Goal: Task Accomplishment & Management: Use online tool/utility

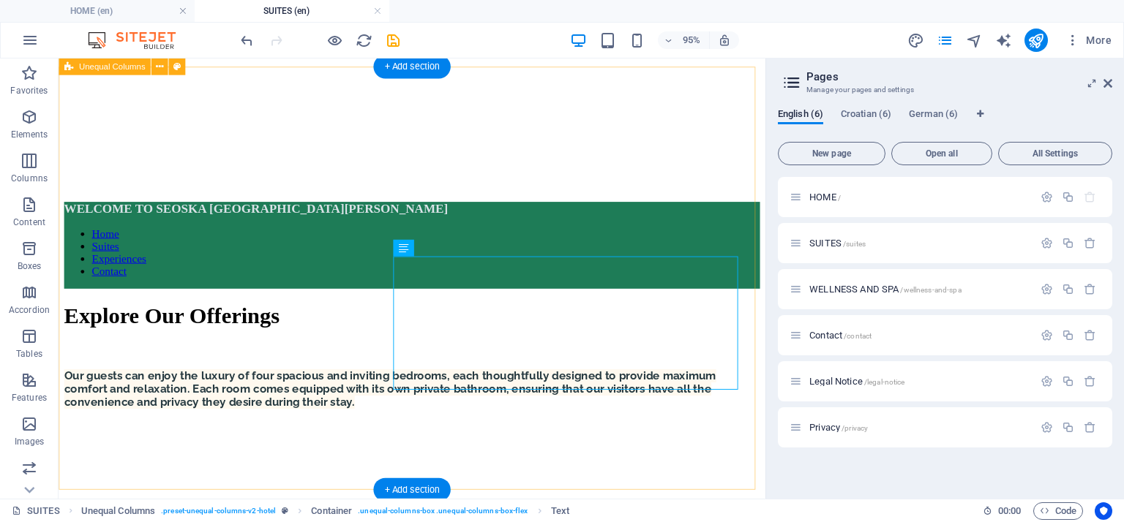
scroll to position [219, 0]
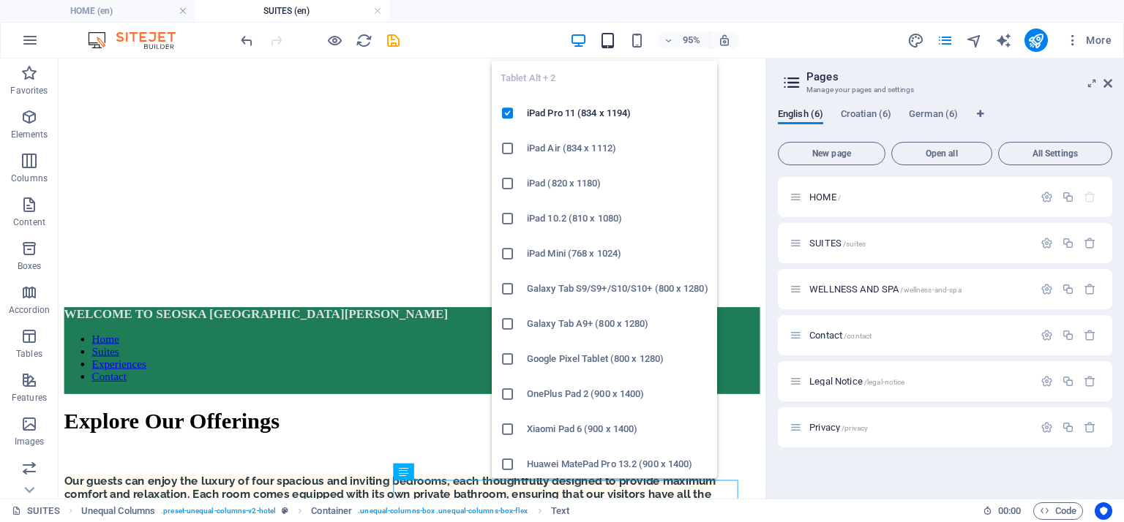
click at [605, 42] on icon "button" at bounding box center [607, 40] width 17 height 17
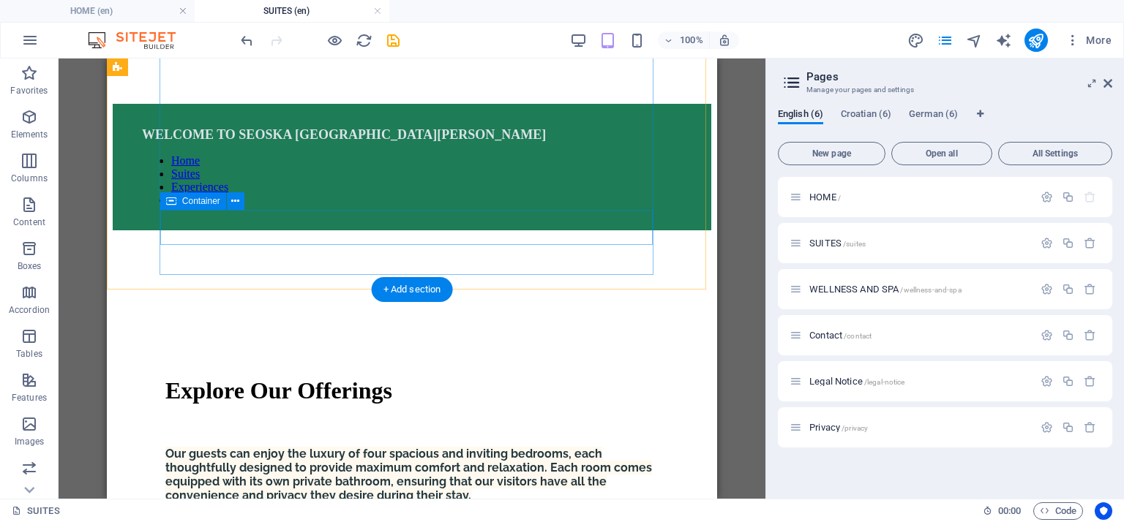
scroll to position [516, 0]
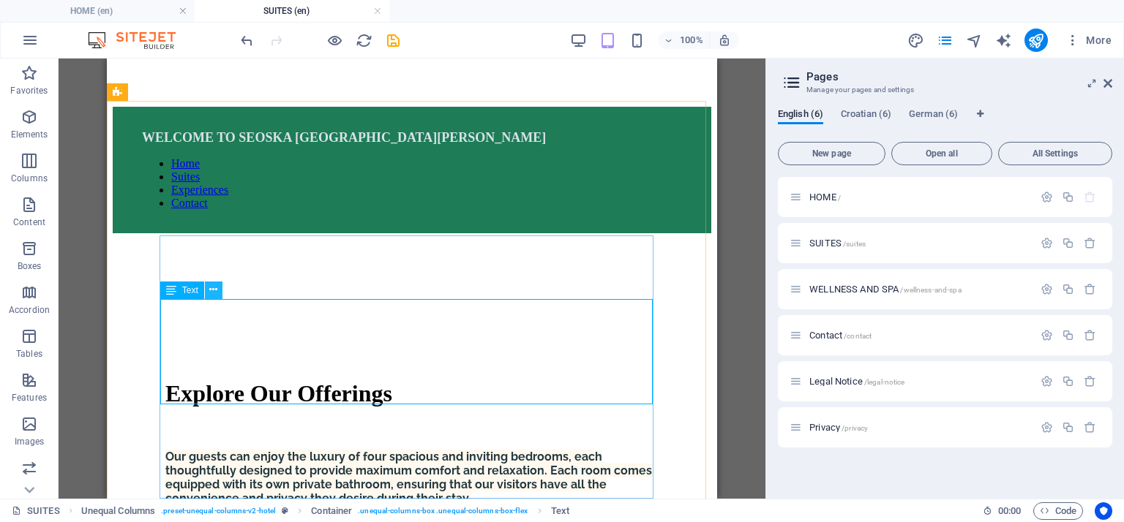
click at [214, 292] on icon at bounding box center [213, 289] width 8 height 15
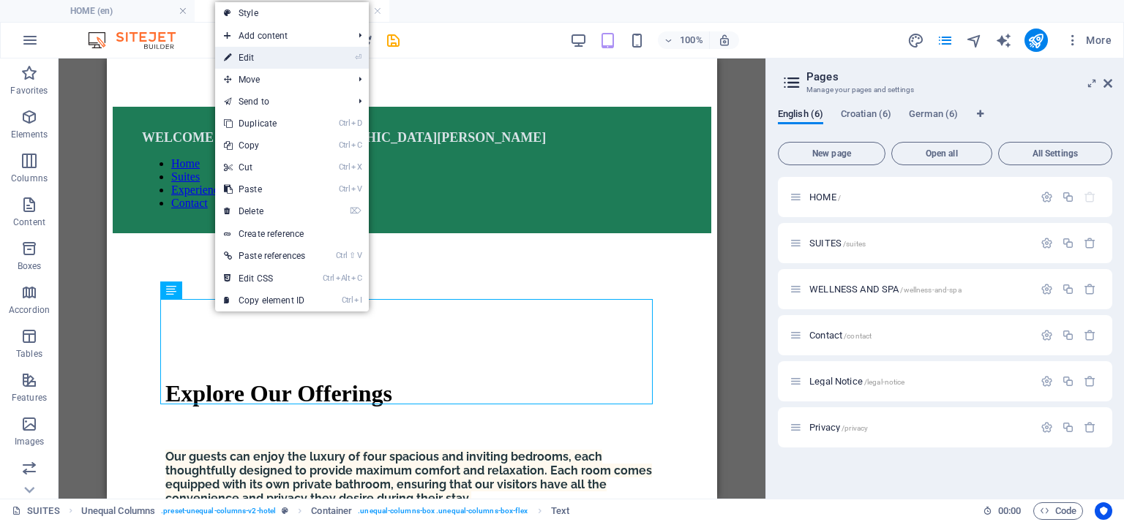
click at [249, 59] on link "⏎ Edit" at bounding box center [264, 58] width 99 height 22
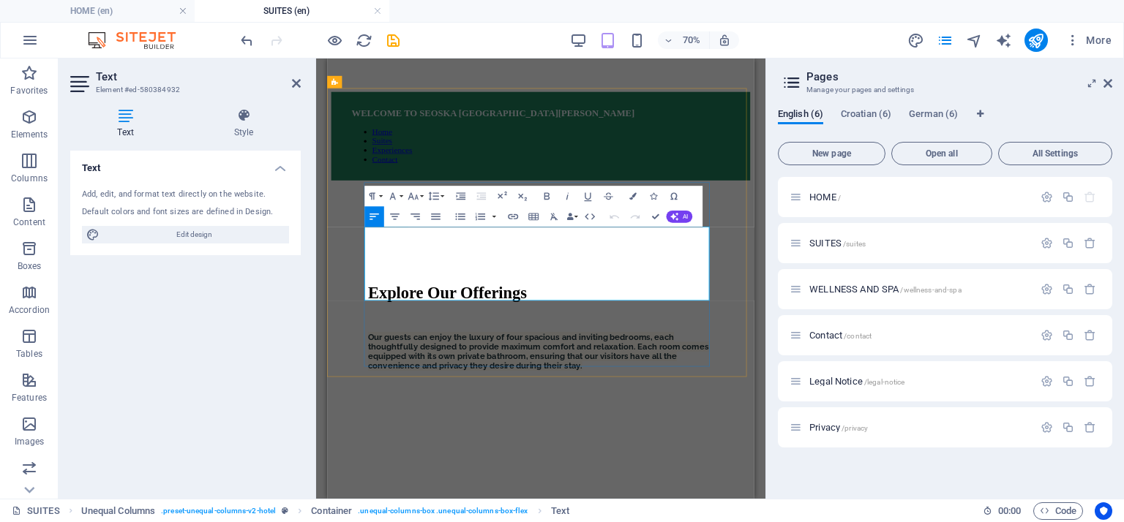
drag, startPoint x: 383, startPoint y: 305, endPoint x: 669, endPoint y: 397, distance: 300.5
copy p "The bedroom is situated on the first floor of the house, offering a comfortable…"
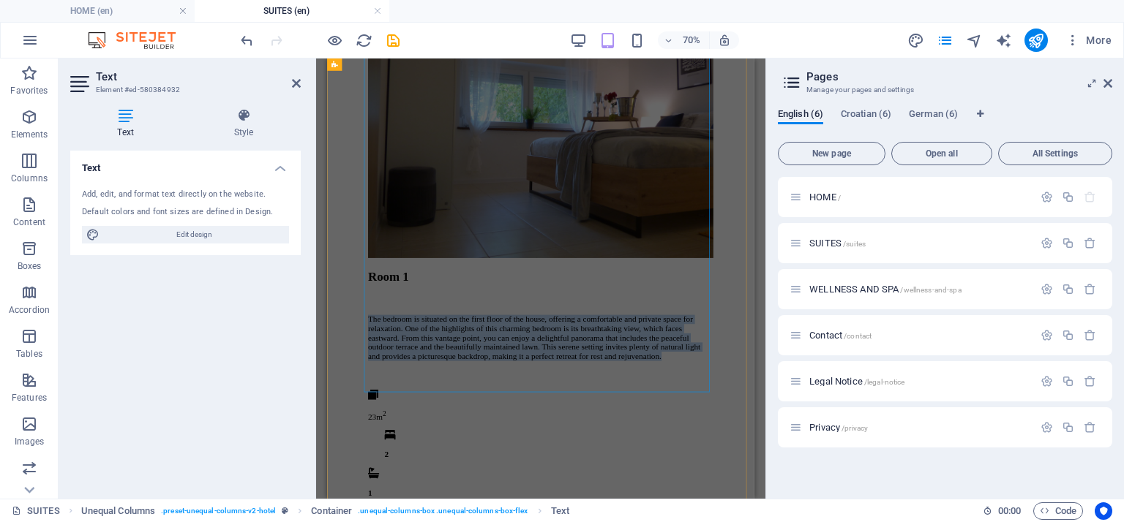
scroll to position [1467, 0]
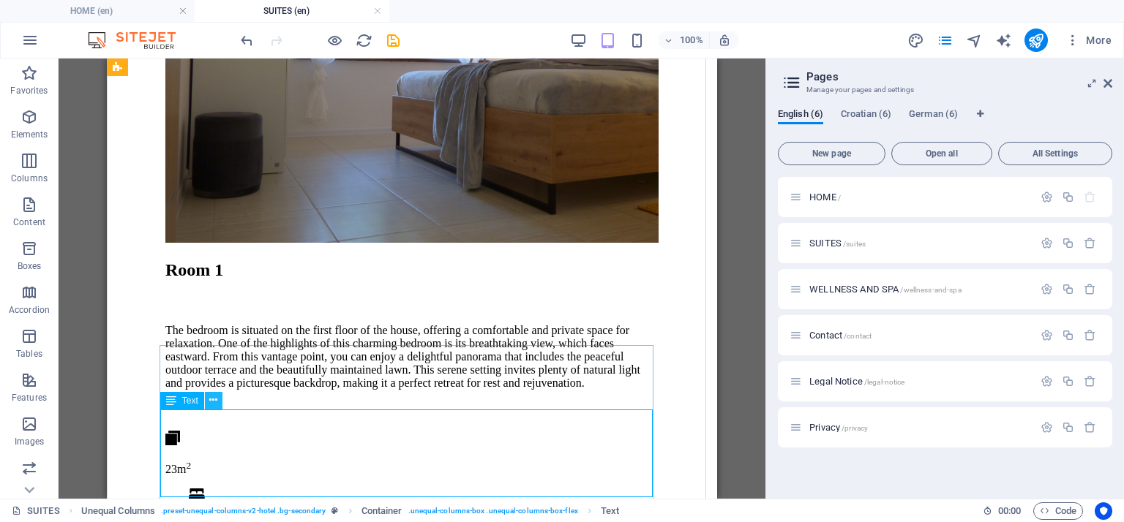
click at [218, 399] on button at bounding box center [214, 401] width 18 height 18
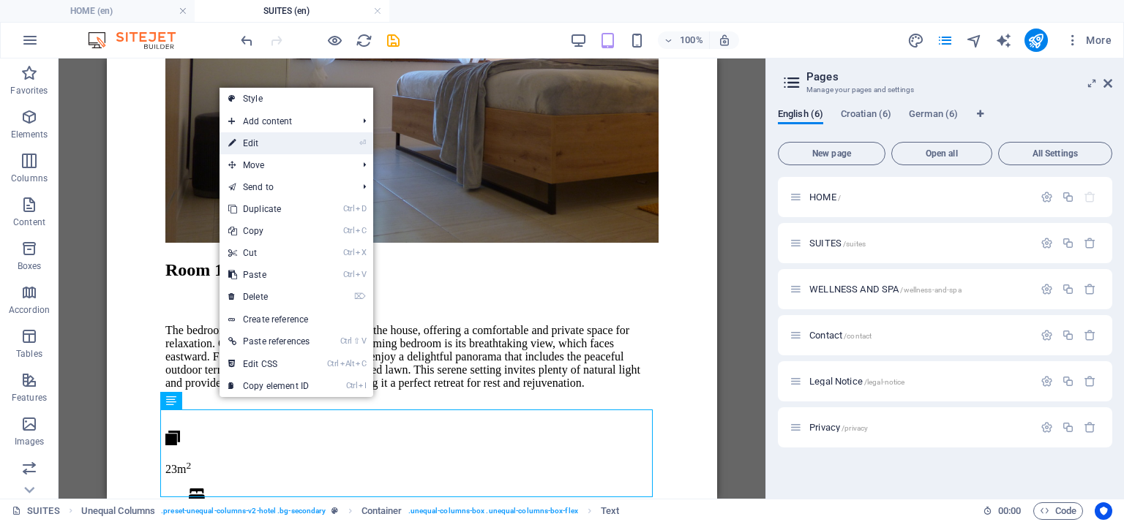
click at [255, 140] on link "⏎ Edit" at bounding box center [268, 143] width 99 height 22
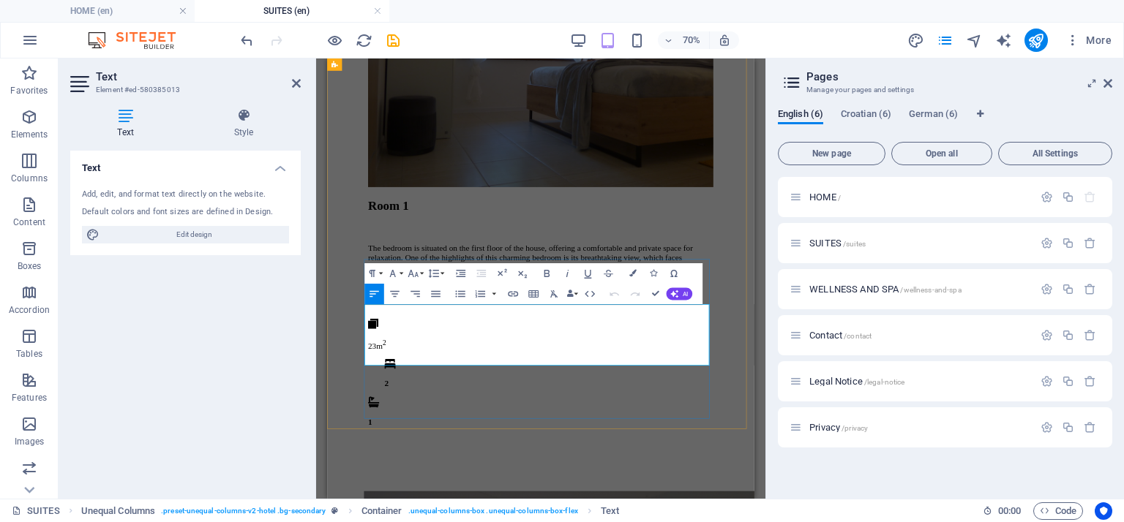
drag, startPoint x: 388, startPoint y: 422, endPoint x: 539, endPoint y: 489, distance: 165.7
copy p "The bedroom is ideally located on the first floor, ensuring comfort and accessi…"
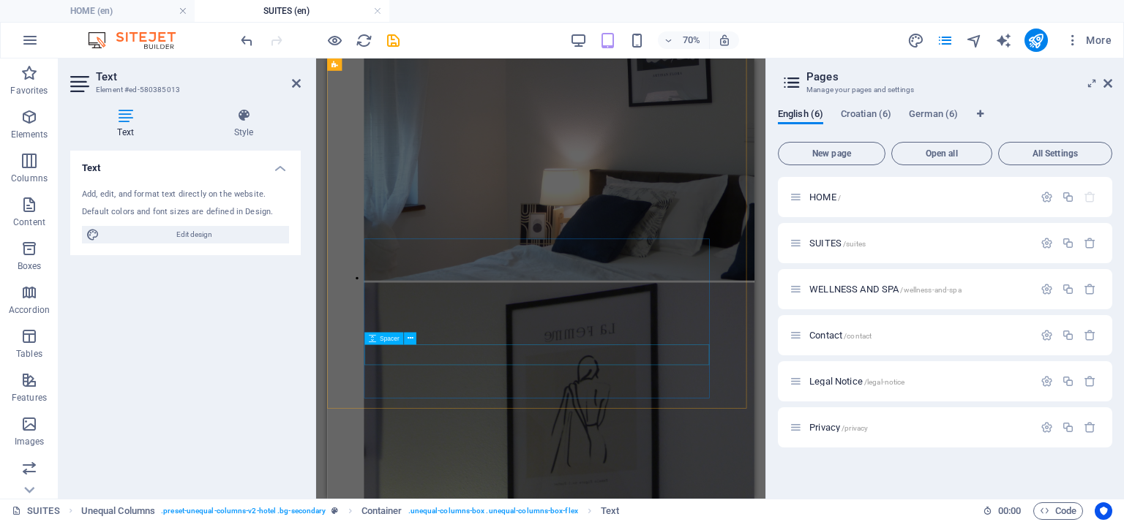
scroll to position [2491, 0]
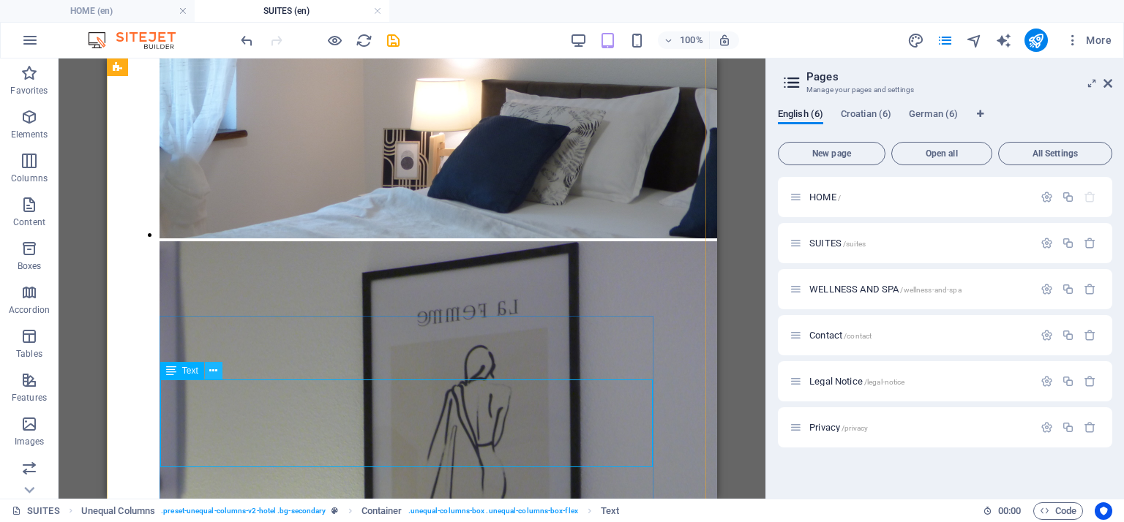
click at [217, 371] on button at bounding box center [214, 371] width 18 height 18
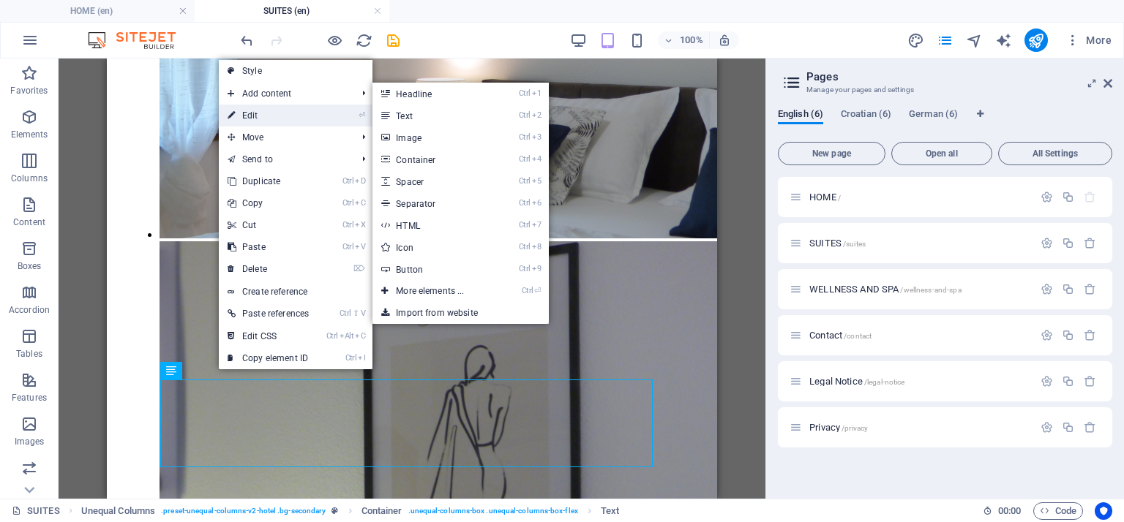
click at [283, 116] on link "⏎ Edit" at bounding box center [268, 116] width 99 height 22
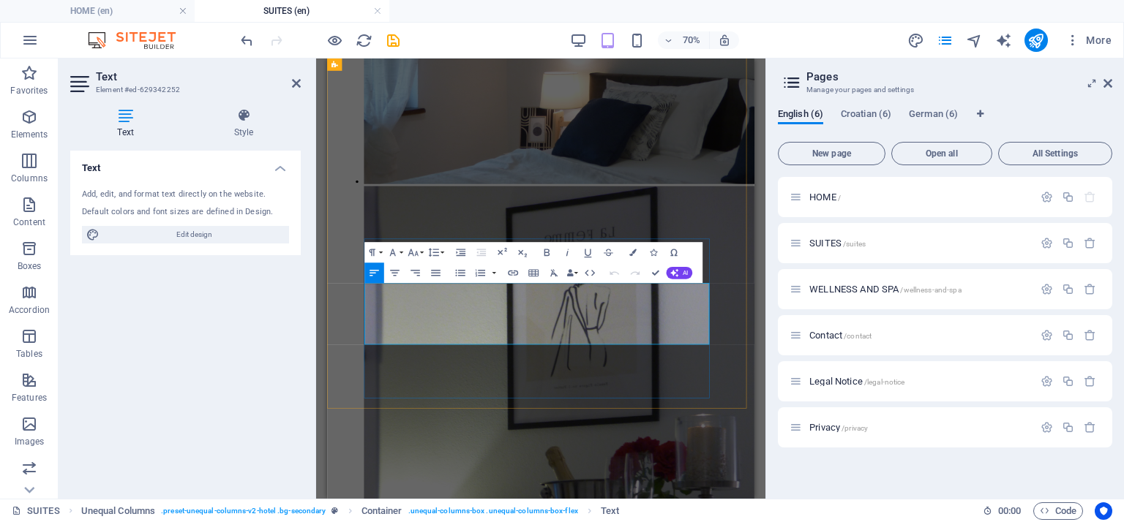
copy p "The bedroom is conveniently situated on the first floor. From this inviting spa…"
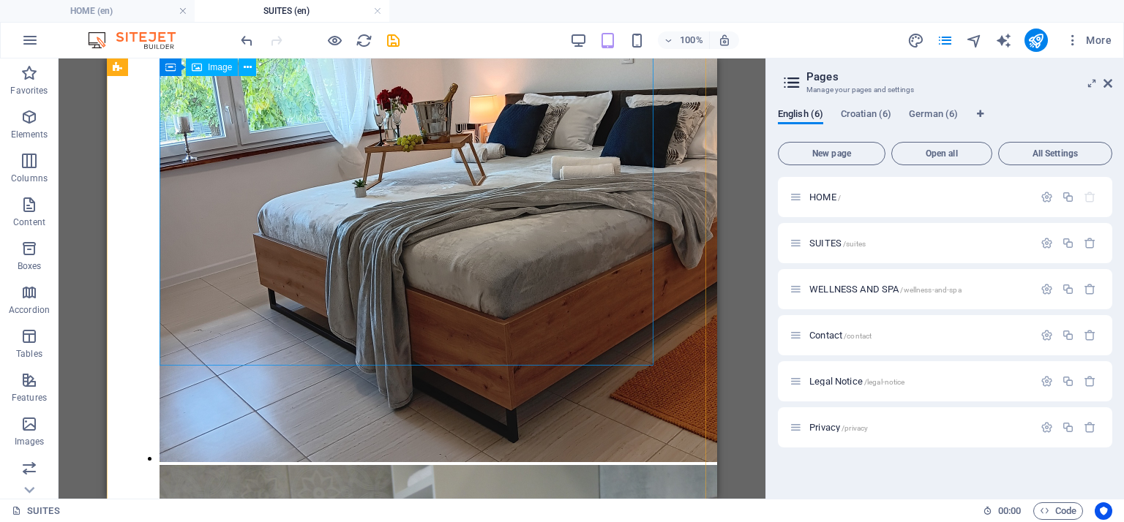
scroll to position [3662, 0]
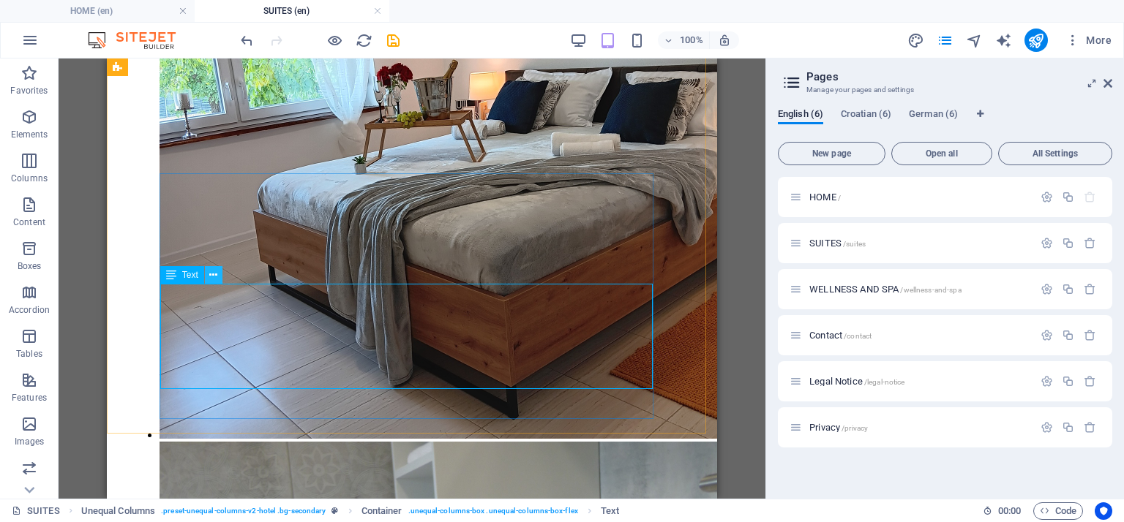
click at [217, 276] on icon at bounding box center [213, 275] width 8 height 15
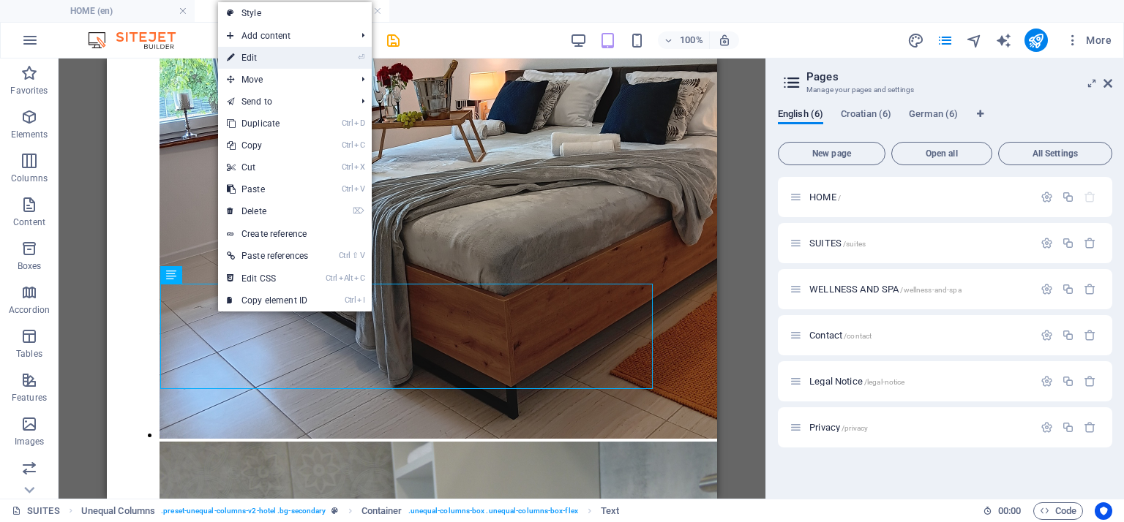
click at [236, 51] on link "⏎ Edit" at bounding box center [267, 58] width 99 height 22
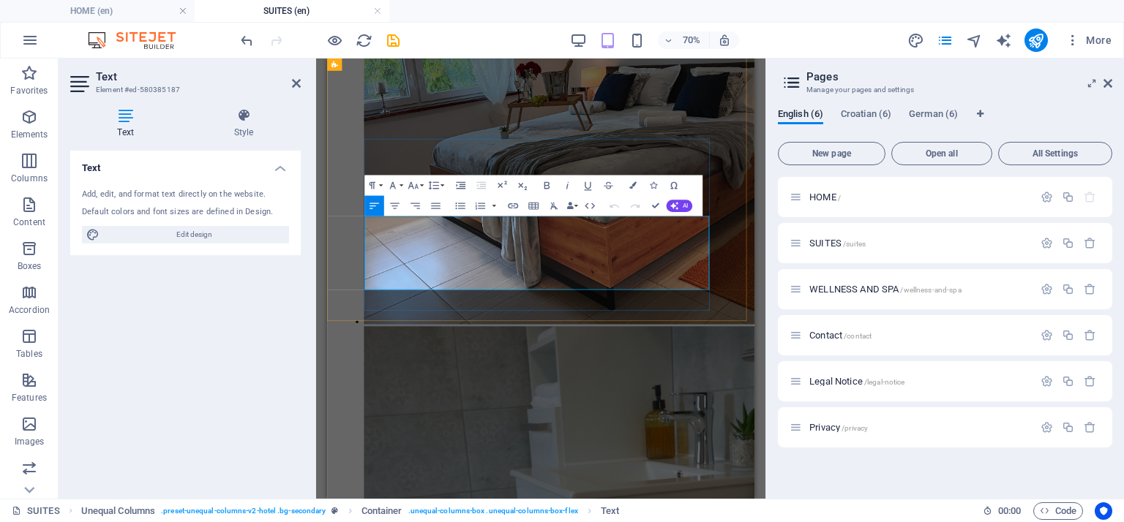
copy p "This inviting room is conveniently situated on the ground floor, making it easi…"
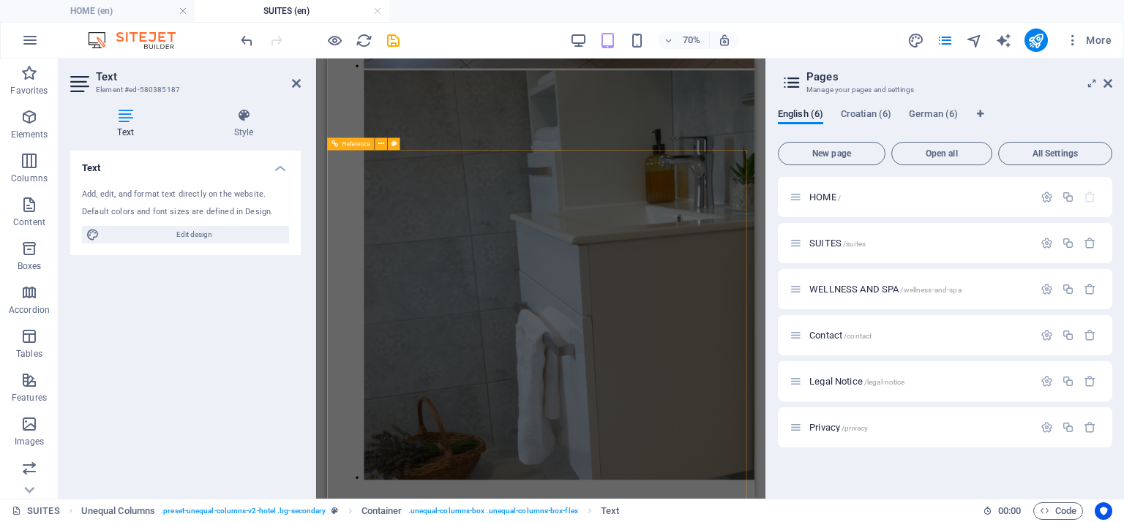
scroll to position [4184, 0]
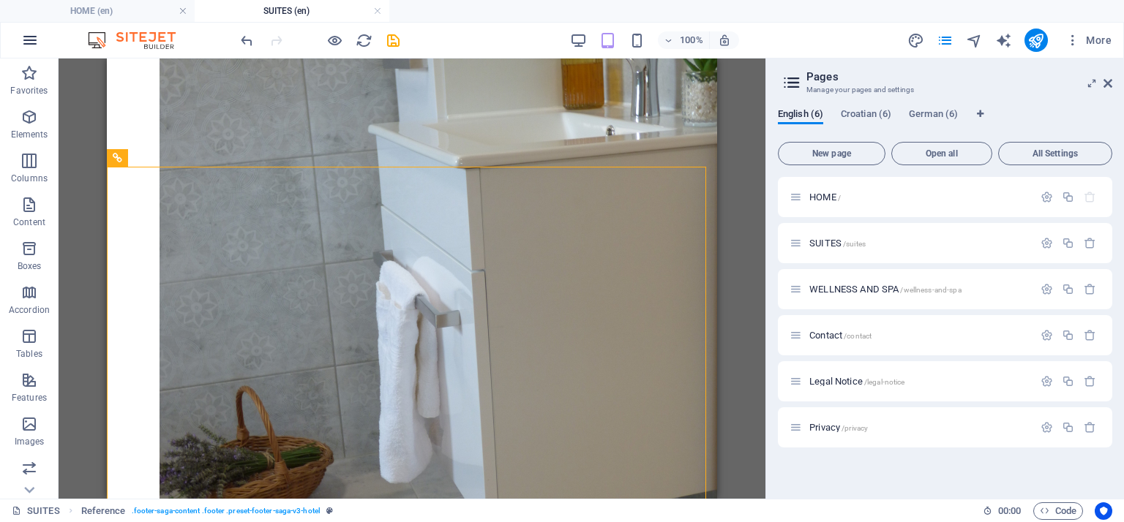
click at [28, 45] on icon "button" at bounding box center [30, 40] width 18 height 18
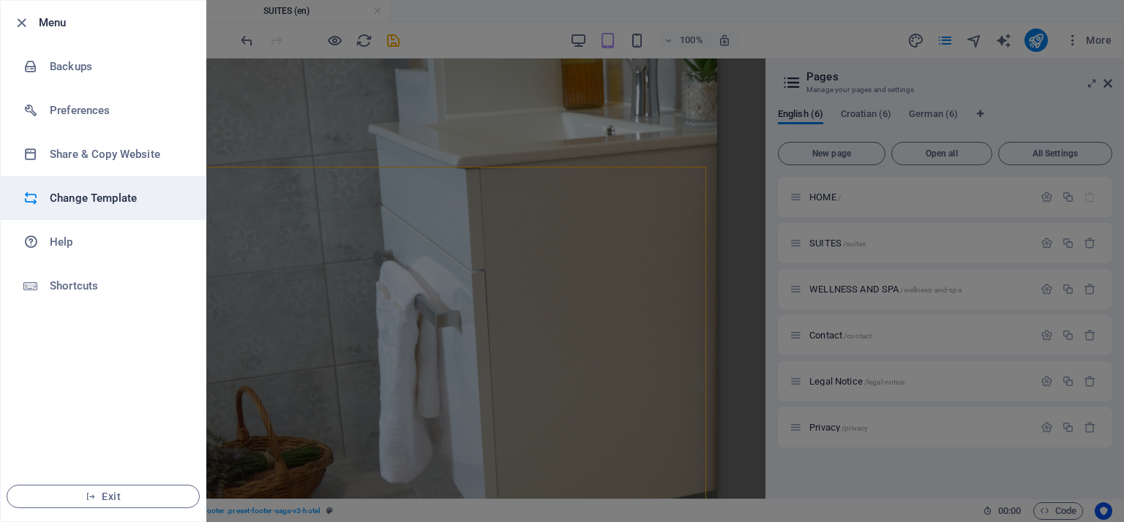
click at [82, 192] on h6 "Change Template" at bounding box center [117, 198] width 135 height 18
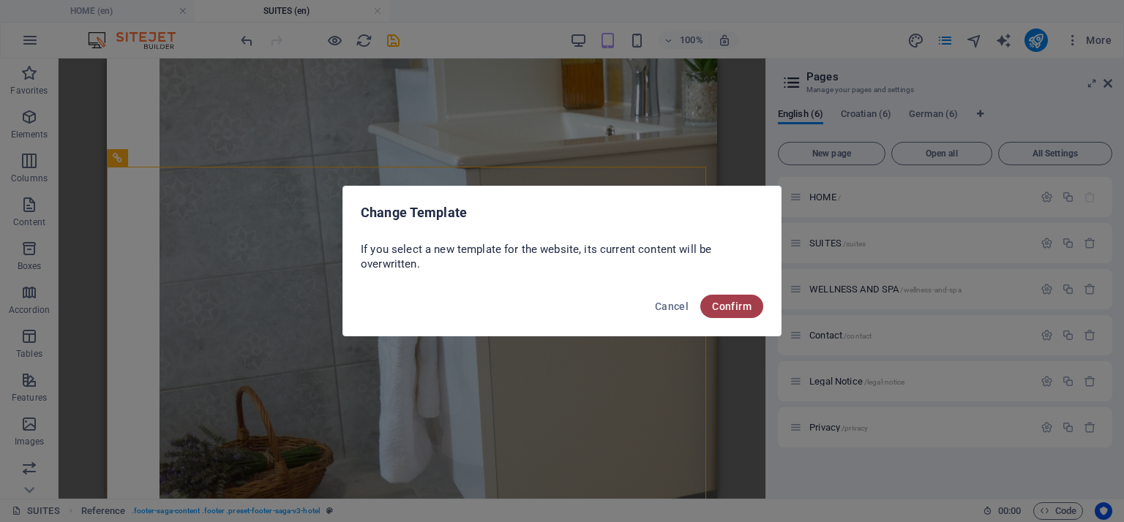
click at [720, 304] on span "Confirm" at bounding box center [732, 307] width 40 height 12
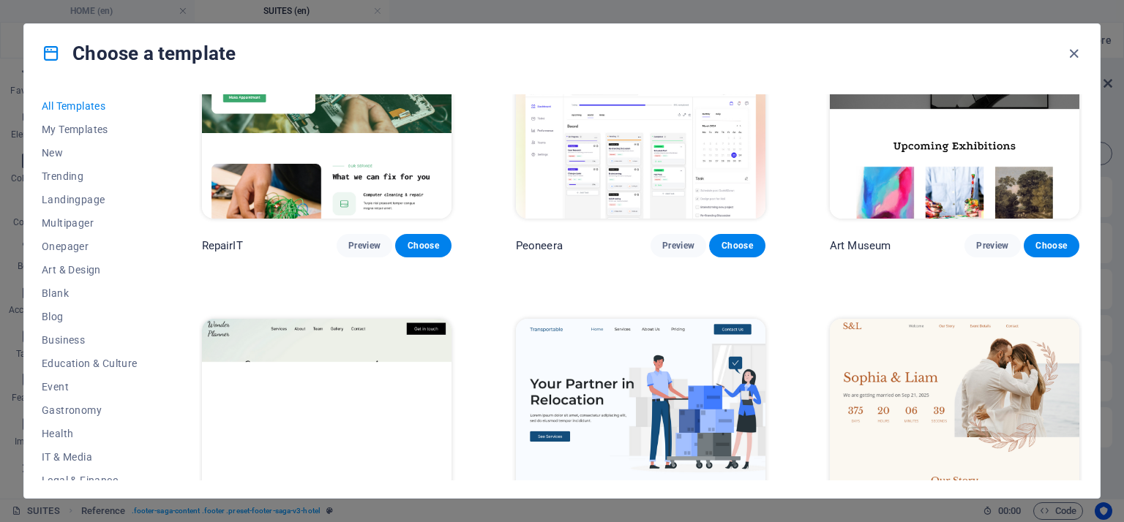
scroll to position [0, 0]
